Goal: Book appointment/travel/reservation

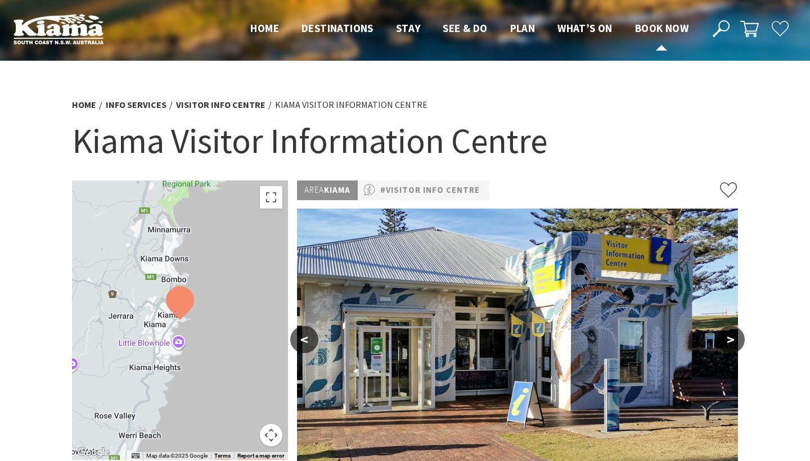
click at [677, 26] on span "Book now" at bounding box center [661, 27] width 53 height 13
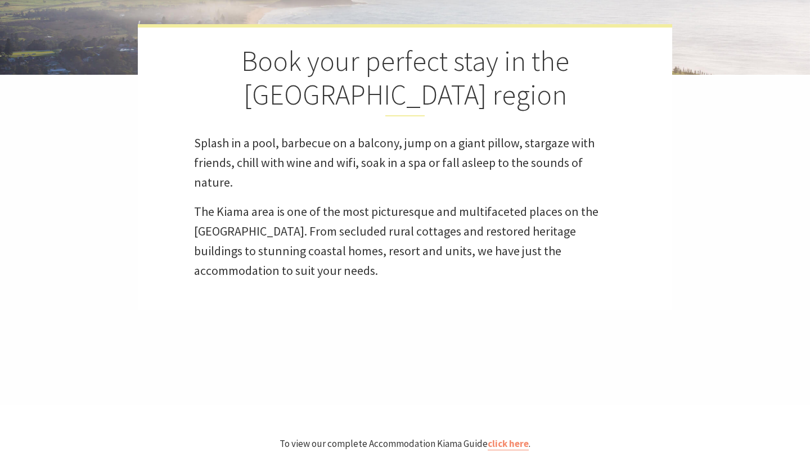
scroll to position [283, 0]
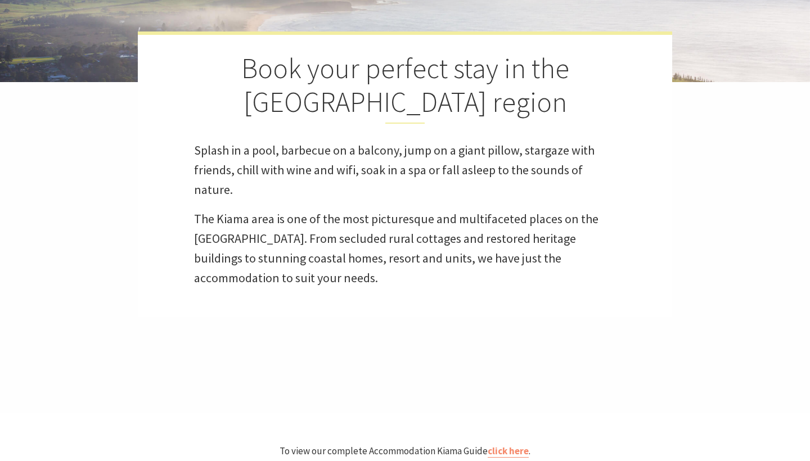
select select "3"
select select "2"
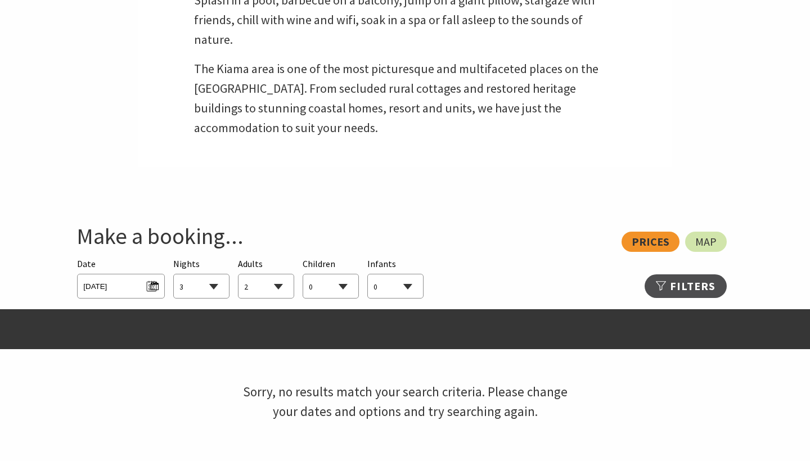
scroll to position [511, 0]
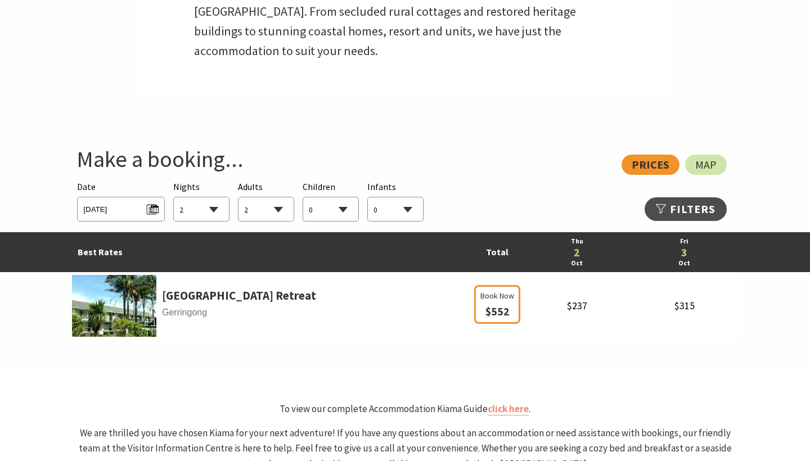
select select "2"
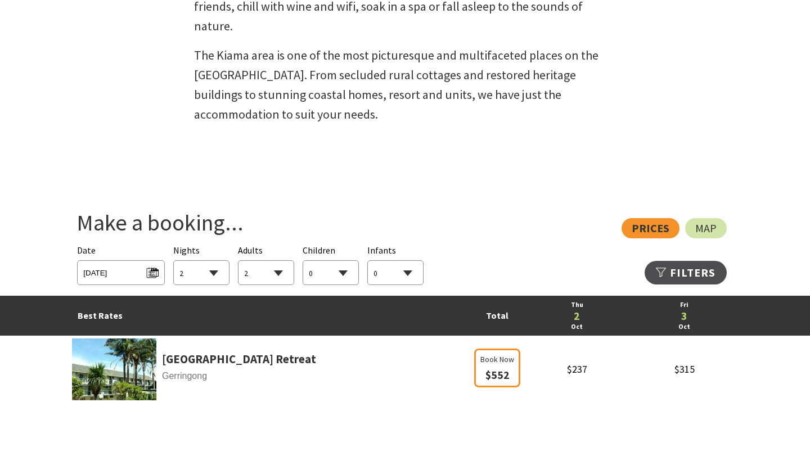
scroll to position [477, 0]
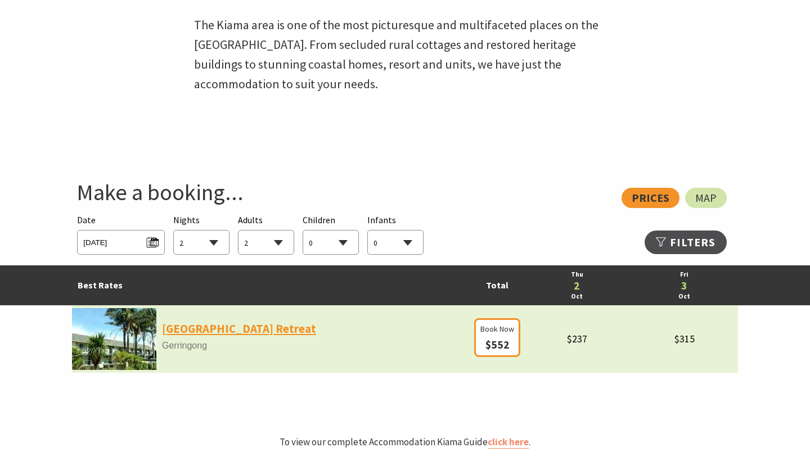
click at [171, 327] on link "[GEOGRAPHIC_DATA] Retreat" at bounding box center [239, 328] width 154 height 19
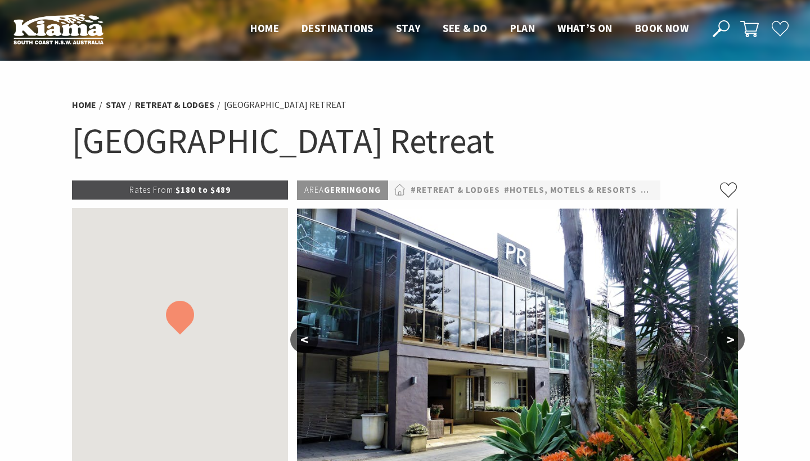
select select "2"
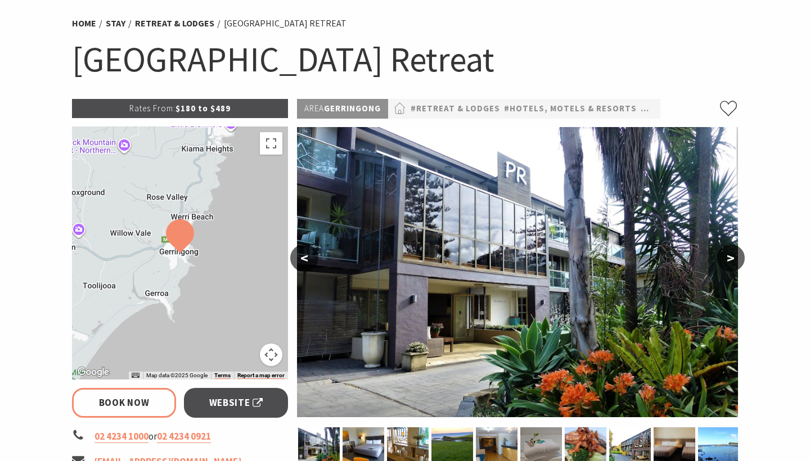
scroll to position [92, 0]
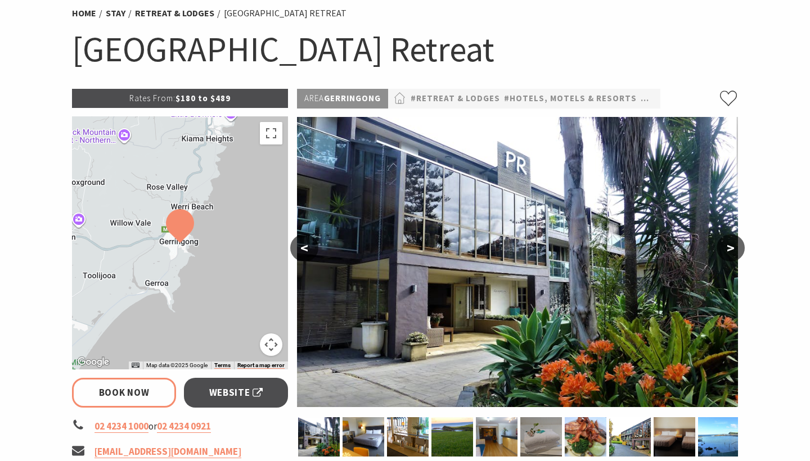
click at [178, 227] on img at bounding box center [180, 226] width 28 height 34
click at [732, 246] on button ">" at bounding box center [730, 247] width 28 height 27
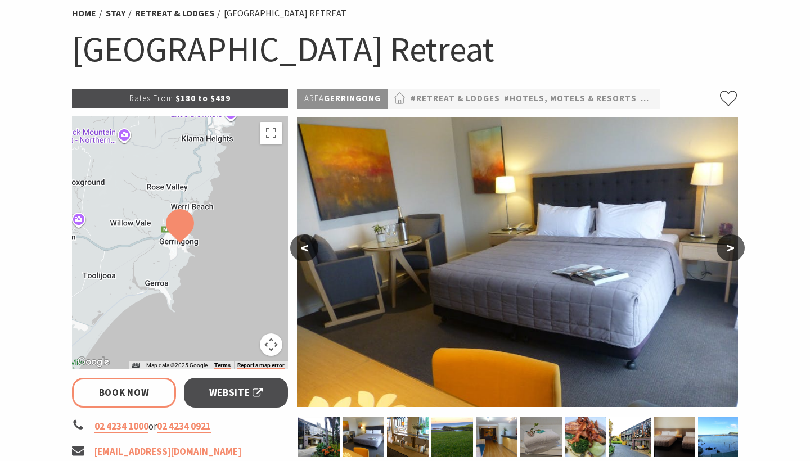
click at [732, 246] on button ">" at bounding box center [730, 247] width 28 height 27
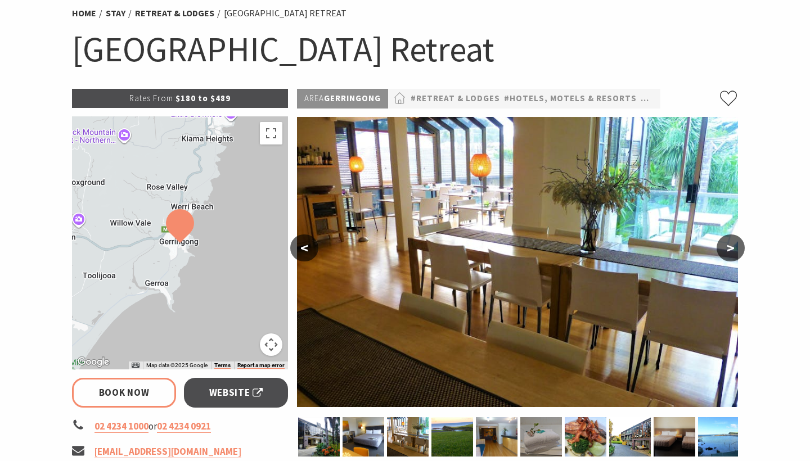
click at [732, 246] on button ">" at bounding box center [730, 247] width 28 height 27
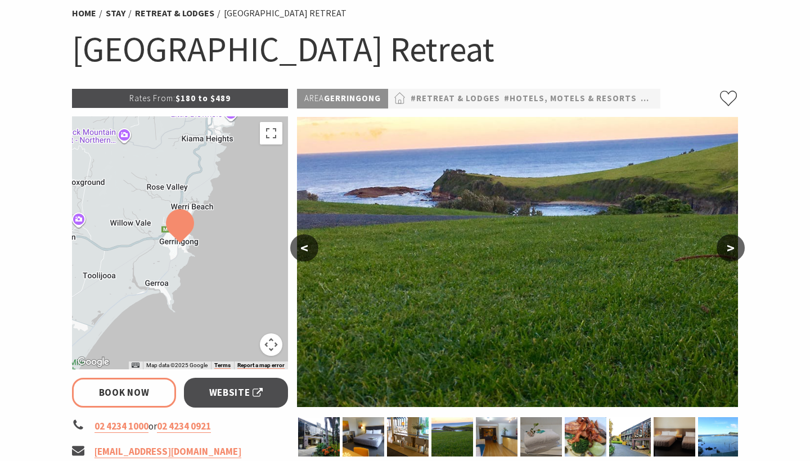
click at [732, 246] on button ">" at bounding box center [730, 247] width 28 height 27
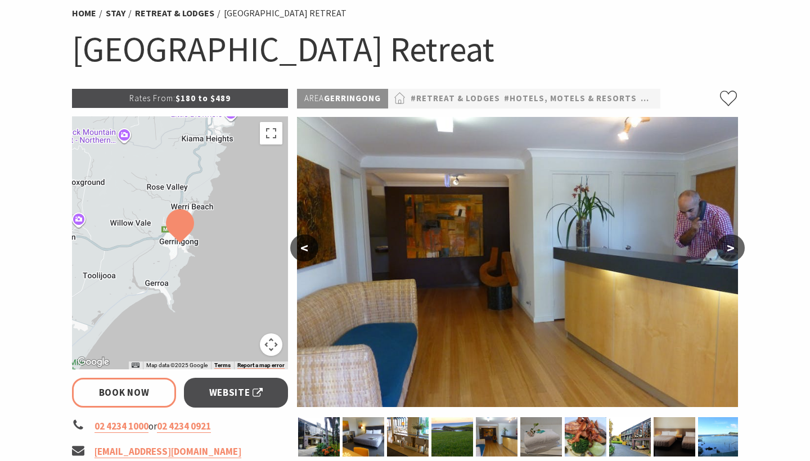
click at [732, 246] on button ">" at bounding box center [730, 247] width 28 height 27
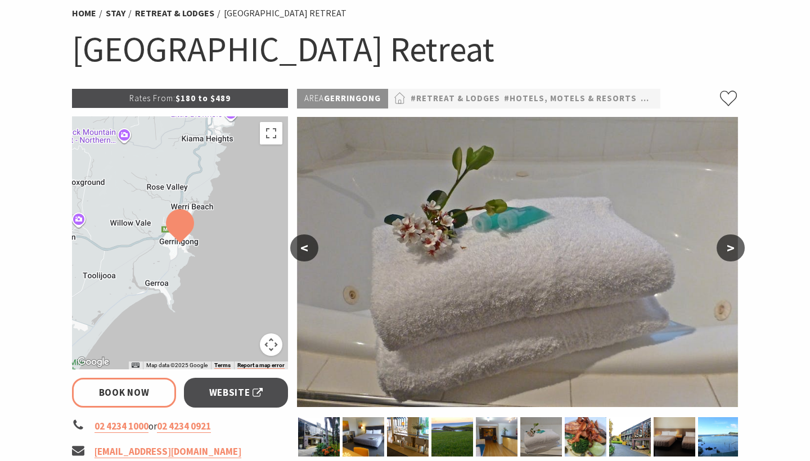
click at [732, 246] on button ">" at bounding box center [730, 247] width 28 height 27
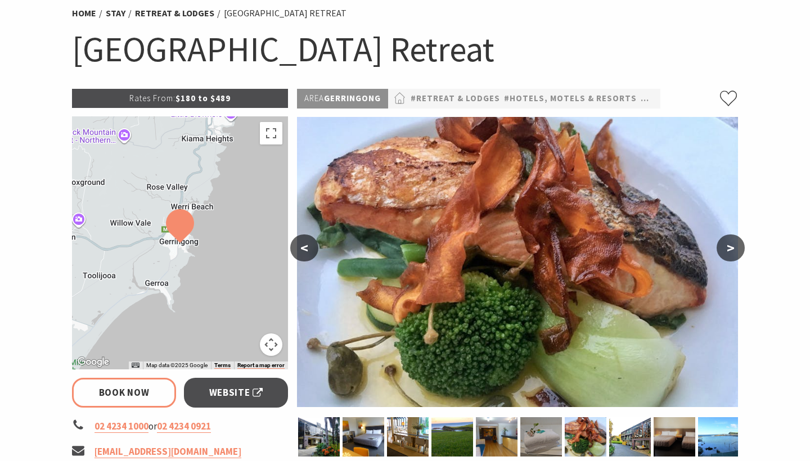
click at [732, 246] on button ">" at bounding box center [730, 247] width 28 height 27
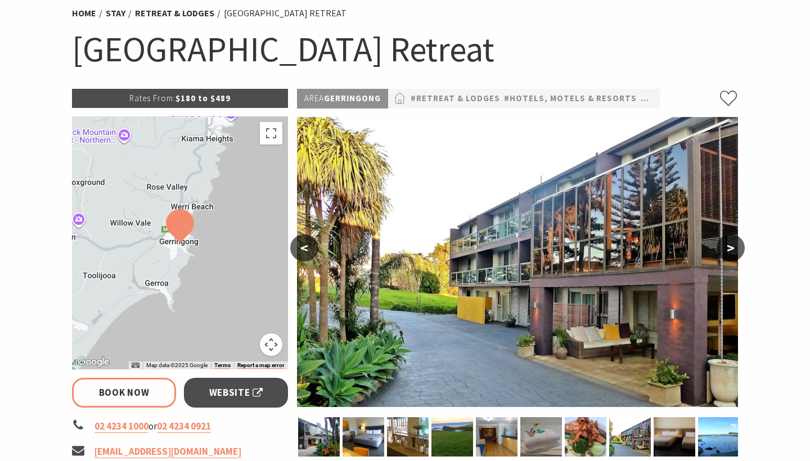
click at [732, 246] on button ">" at bounding box center [730, 247] width 28 height 27
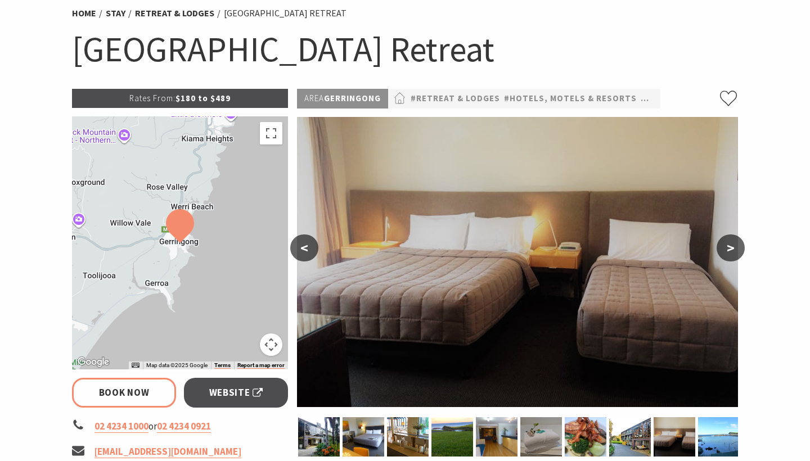
click at [732, 246] on button ">" at bounding box center [730, 247] width 28 height 27
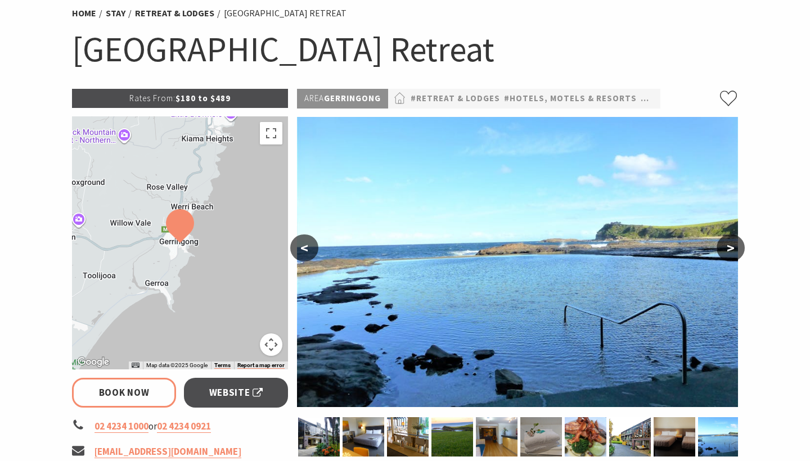
click at [732, 246] on button ">" at bounding box center [730, 247] width 28 height 27
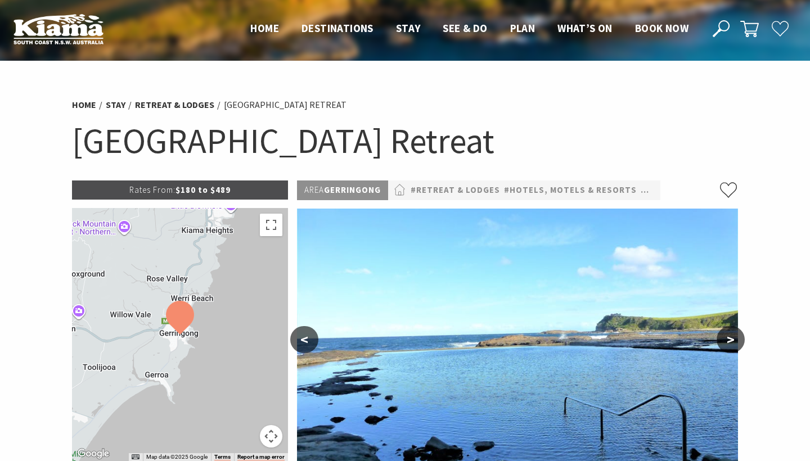
scroll to position [0, 0]
click at [647, 33] on span "Book now" at bounding box center [661, 27] width 53 height 13
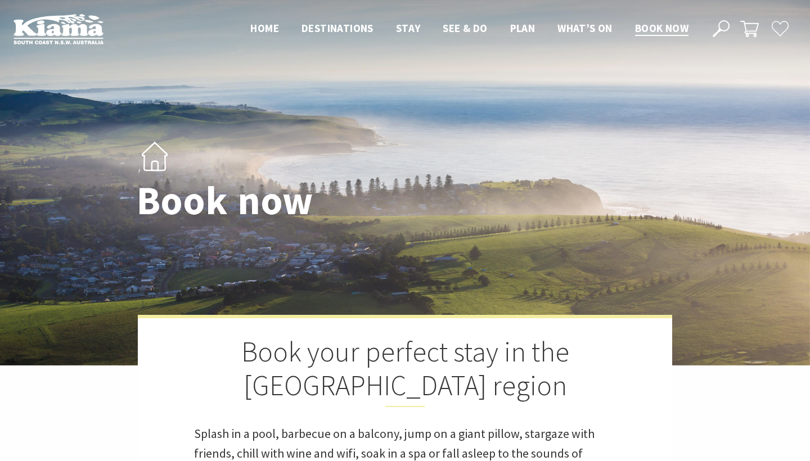
select select "2"
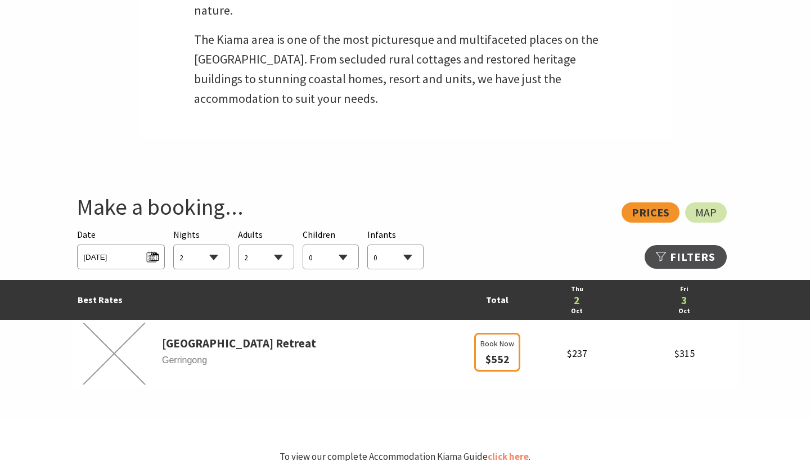
scroll to position [120, 0]
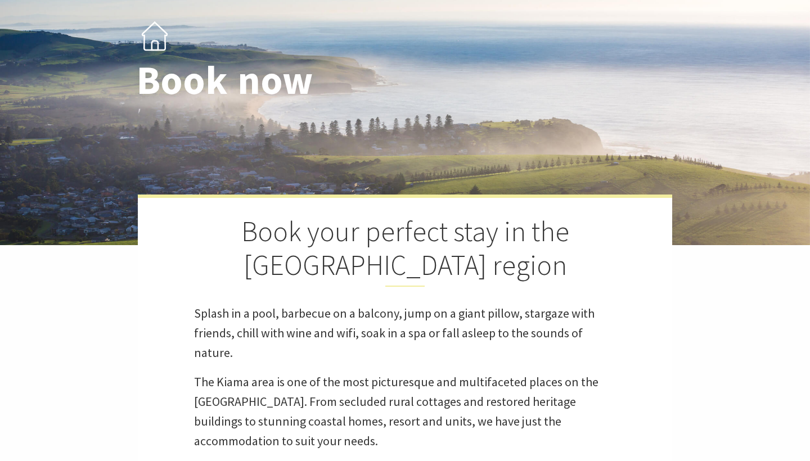
select select "2"
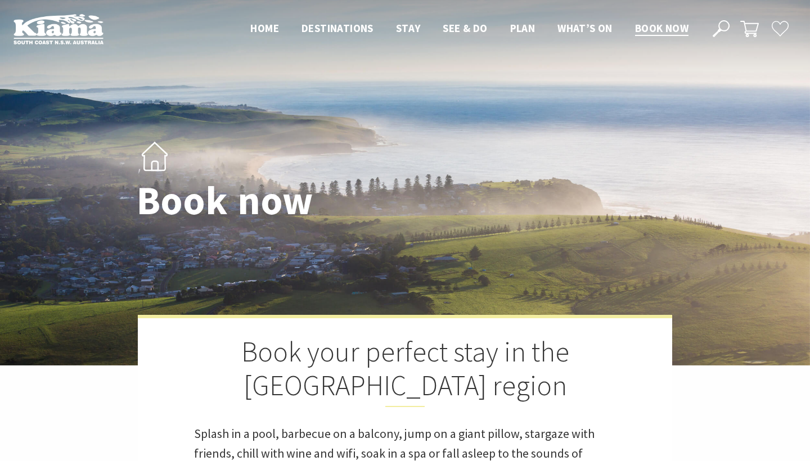
select select "2"
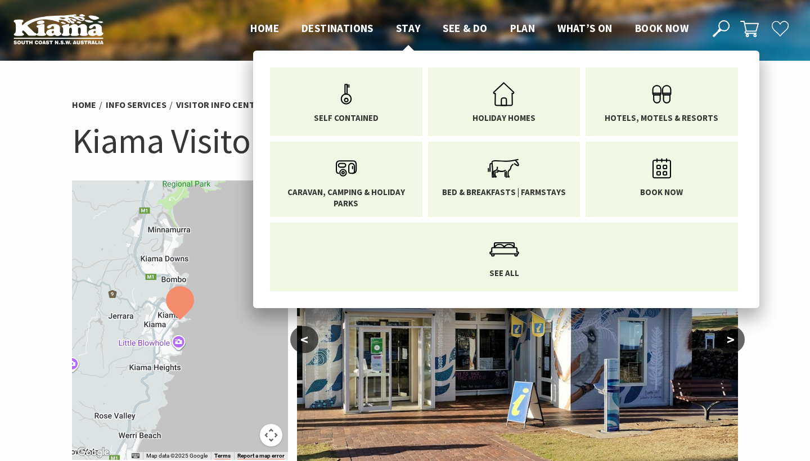
click at [415, 23] on span "Stay" at bounding box center [408, 27] width 25 height 13
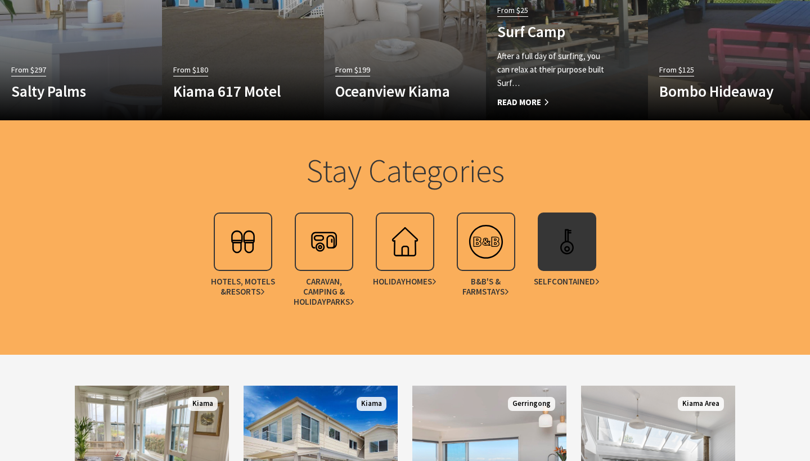
scroll to position [845, 0]
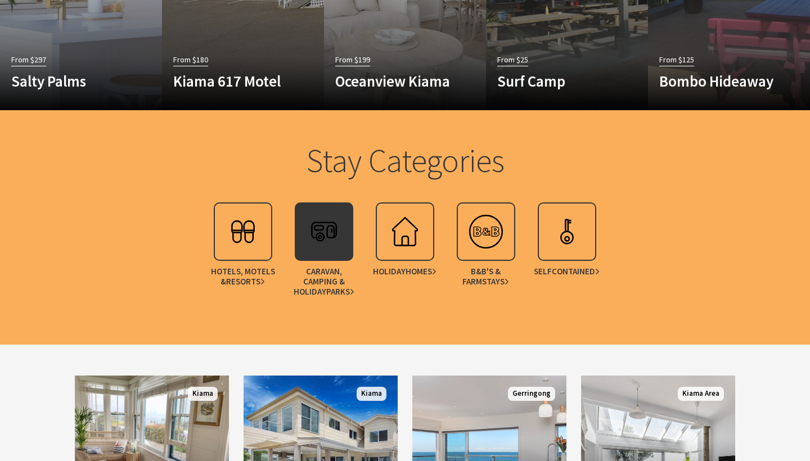
click at [342, 218] on img at bounding box center [323, 231] width 45 height 45
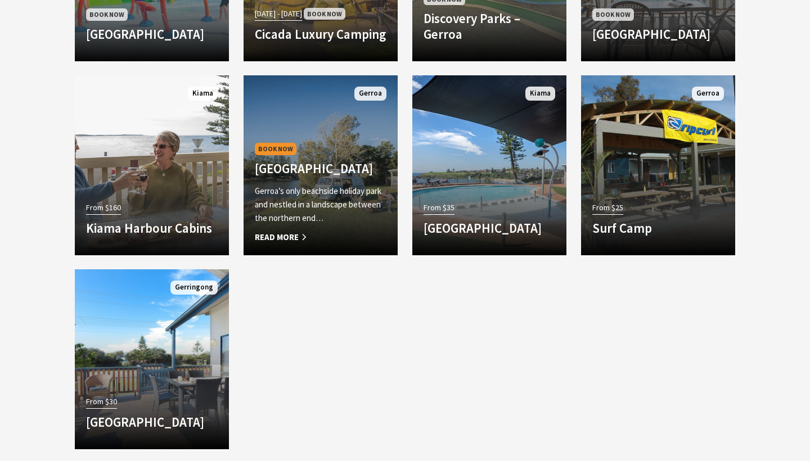
scroll to position [713, 0]
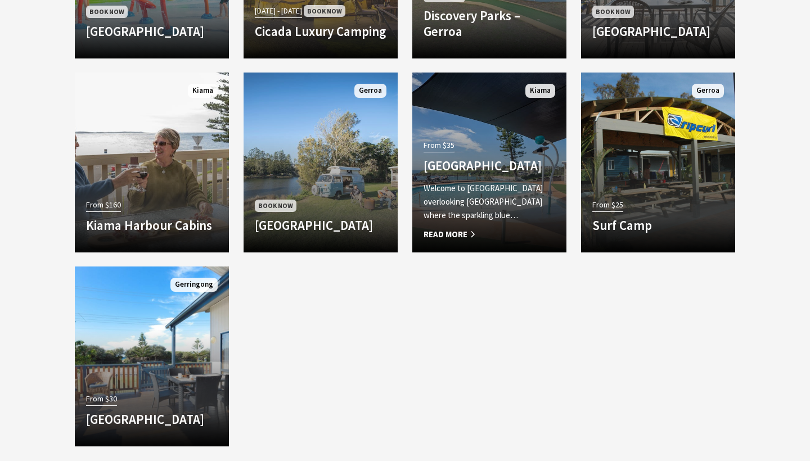
click at [470, 158] on h4 "[GEOGRAPHIC_DATA]" at bounding box center [489, 166] width 132 height 16
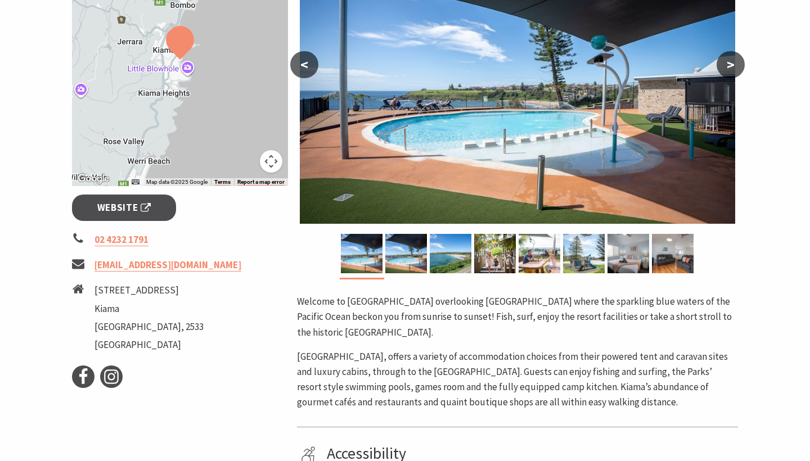
scroll to position [249, 0]
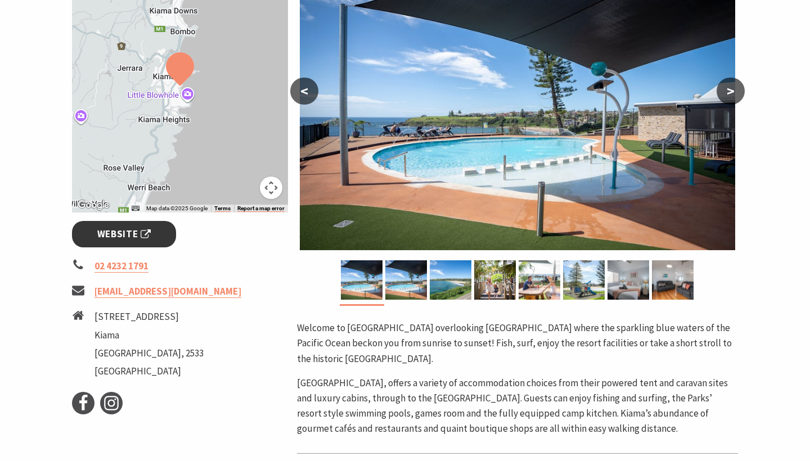
click at [98, 232] on span "Website" at bounding box center [124, 234] width 54 height 15
